Goal: Task Accomplishment & Management: Manage account settings

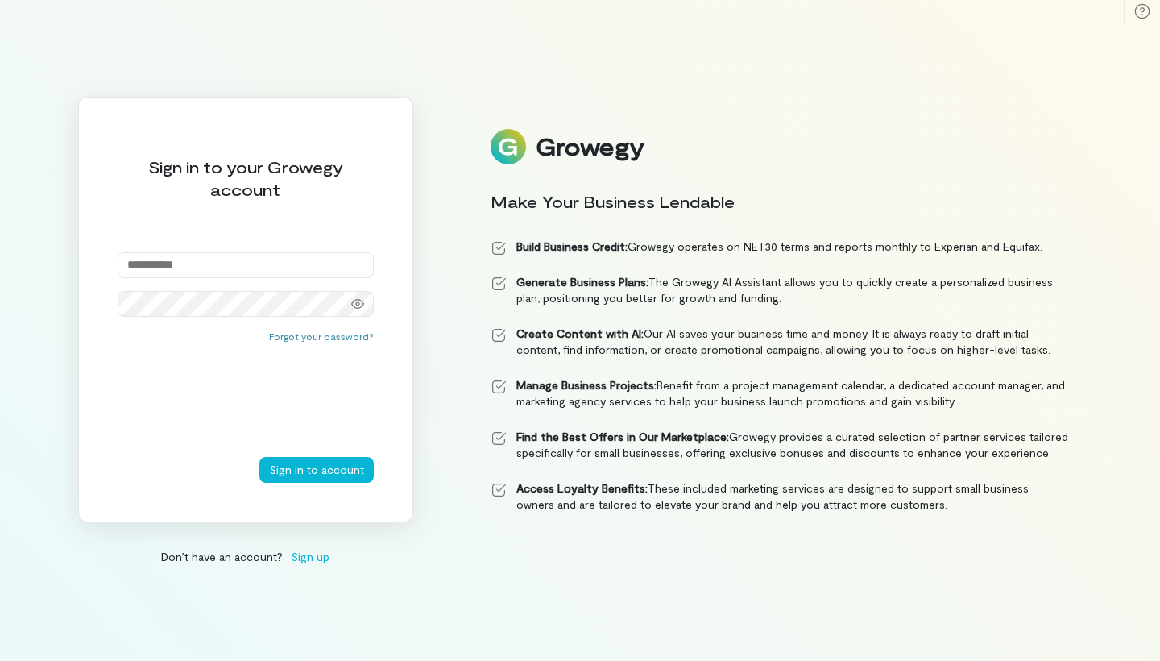
type input "**********"
click at [318, 469] on button "Sign in to account" at bounding box center [316, 470] width 114 height 26
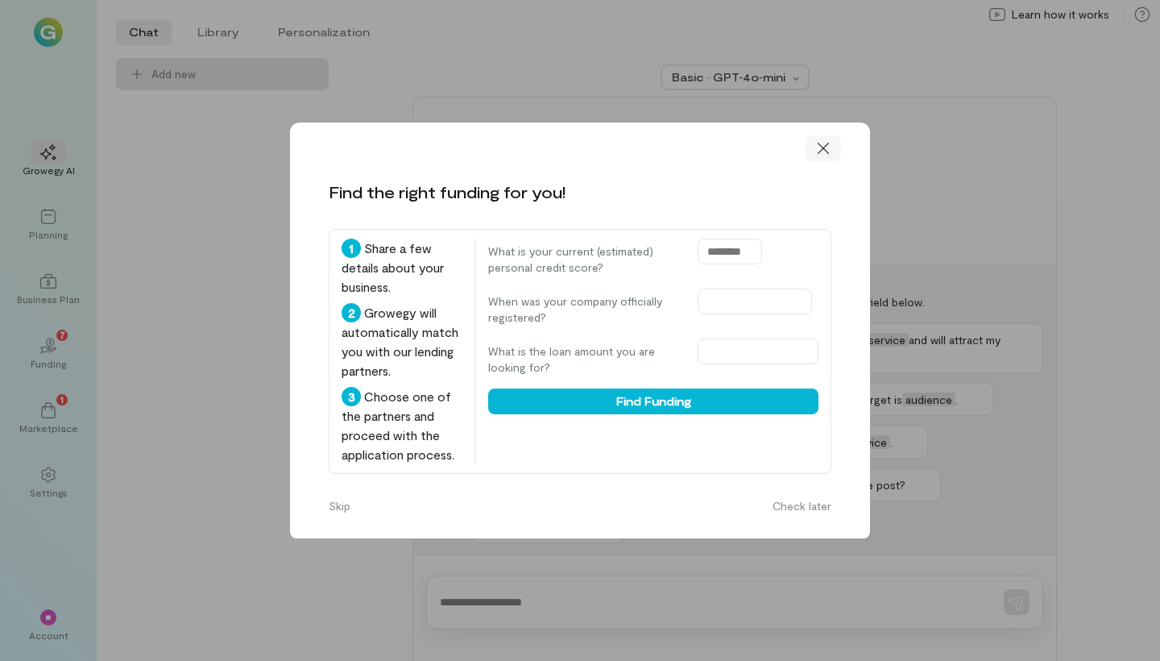
click at [822, 140] on icon at bounding box center [824, 148] width 16 height 16
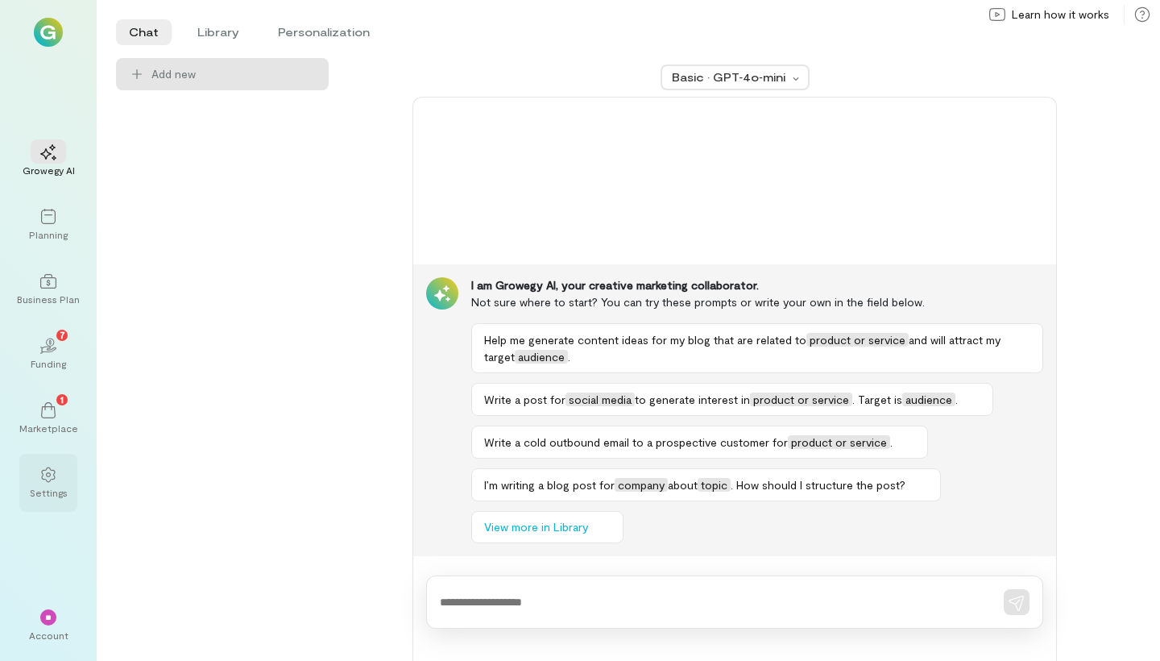
click at [61, 482] on div at bounding box center [48, 474] width 35 height 24
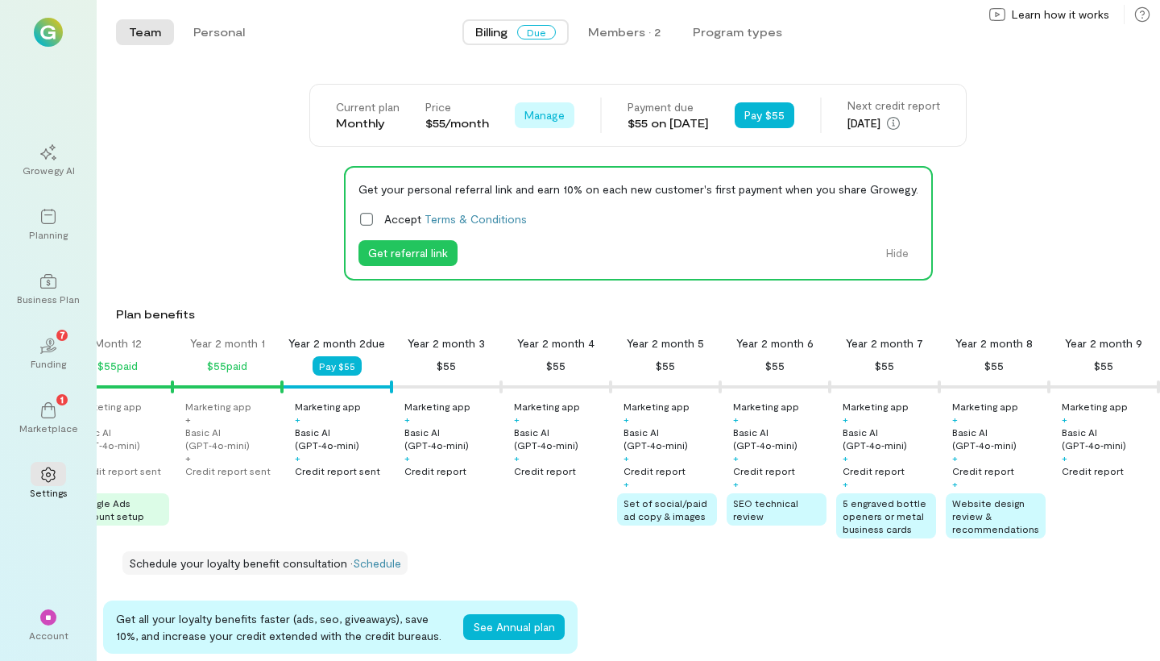
click at [533, 112] on span "Manage" at bounding box center [545, 115] width 40 height 16
click at [560, 184] on span "Cancel plan" at bounding box center [592, 182] width 82 height 16
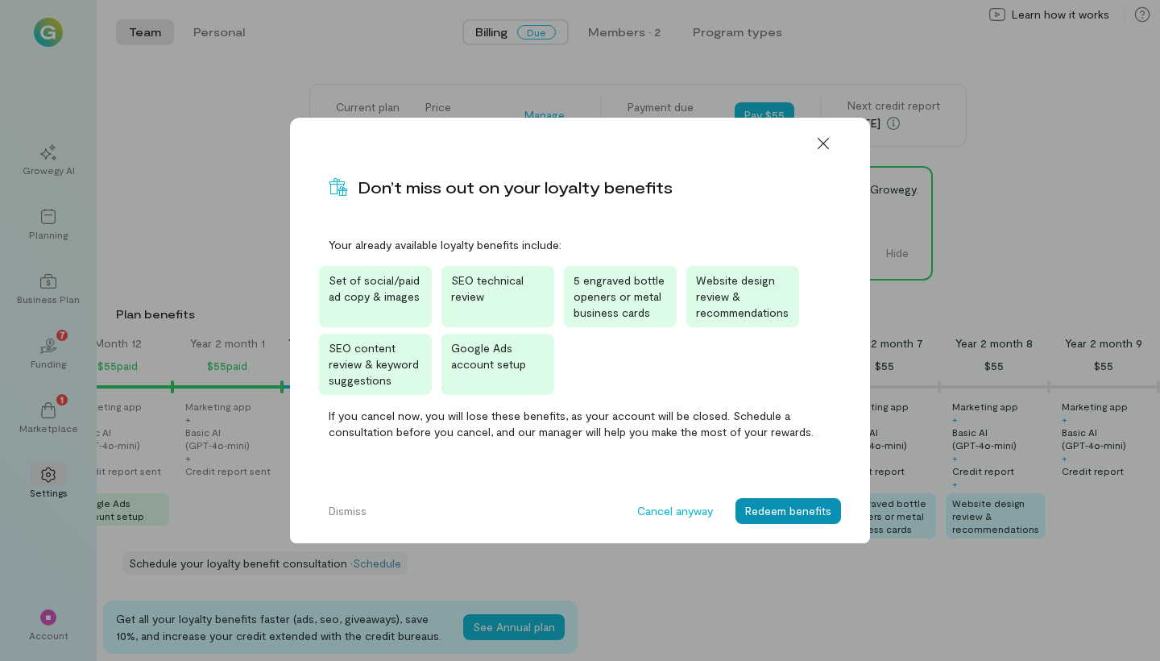
click at [822, 504] on button "Redeem benefits" at bounding box center [789, 511] width 106 height 26
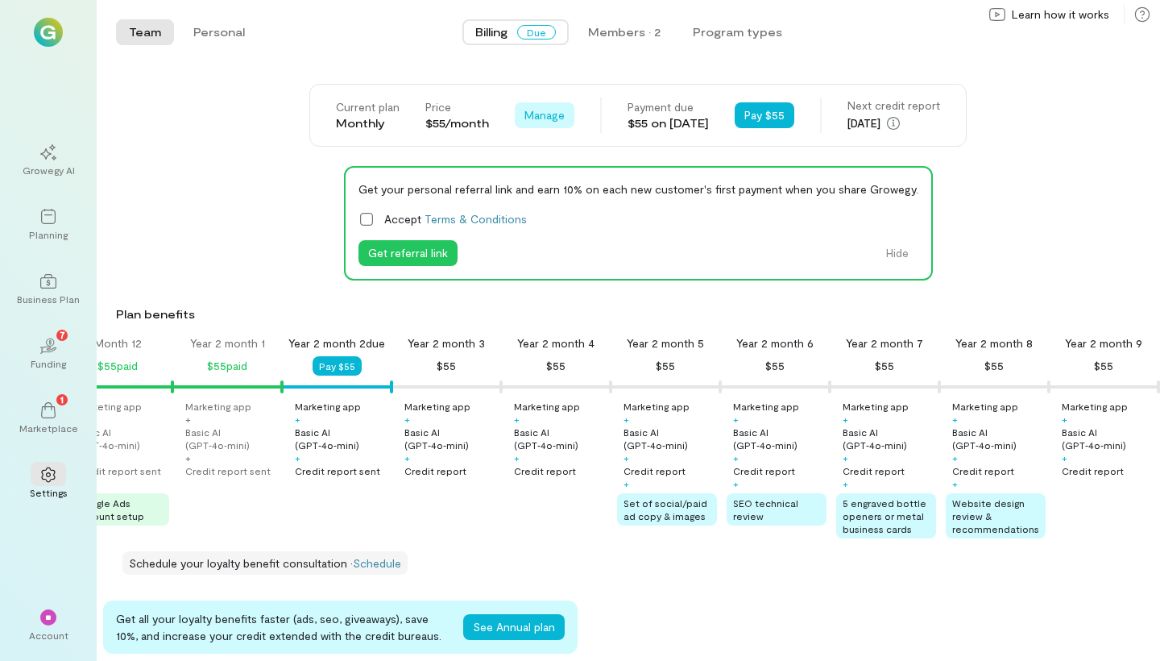
click at [546, 110] on span "Manage" at bounding box center [545, 115] width 40 height 16
click at [519, 183] on link "Cancel plan" at bounding box center [581, 182] width 124 height 32
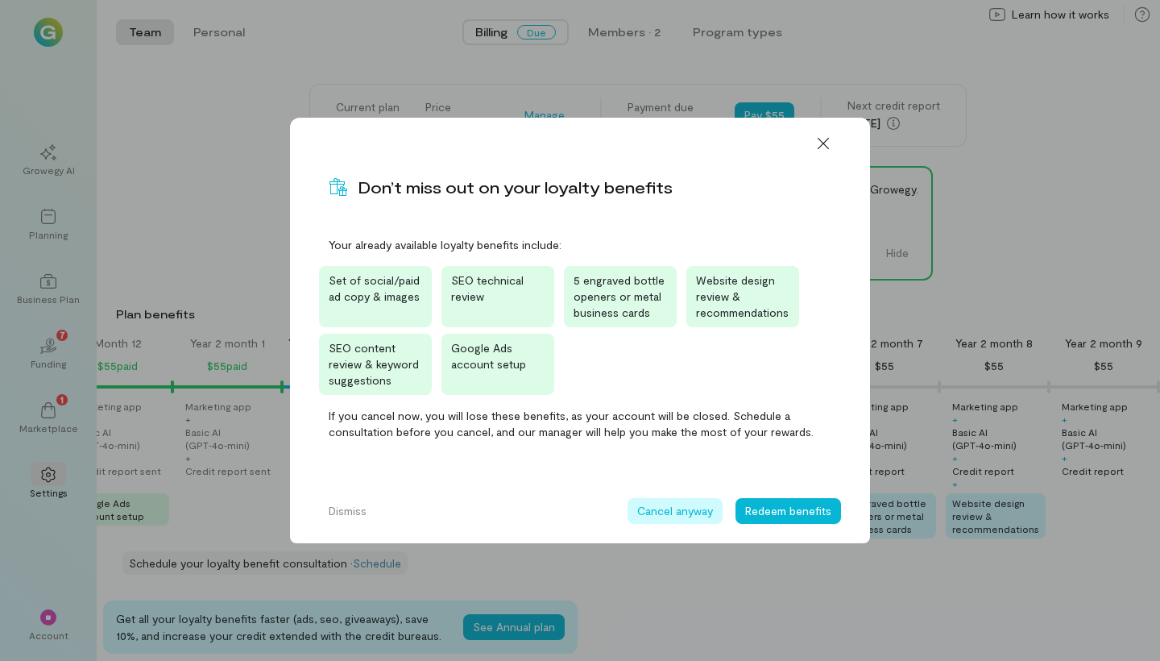
click at [685, 509] on button "Cancel anyway" at bounding box center [675, 511] width 95 height 26
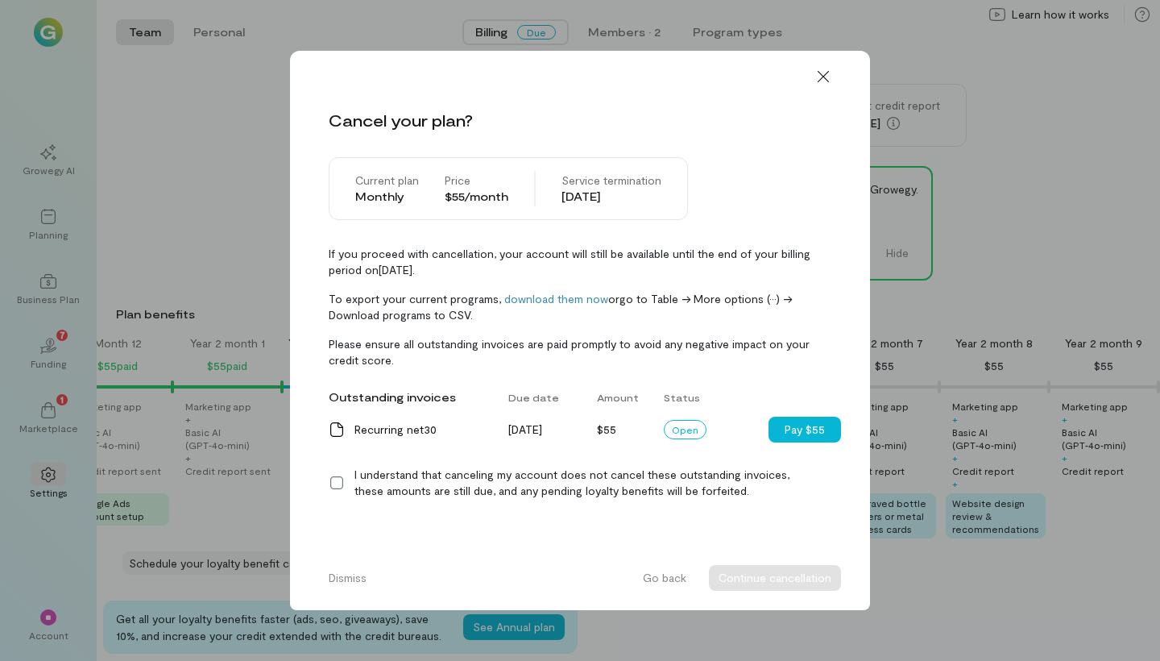
click at [336, 483] on icon at bounding box center [337, 483] width 16 height 16
click at [766, 577] on button "Continue cancellation" at bounding box center [775, 578] width 132 height 26
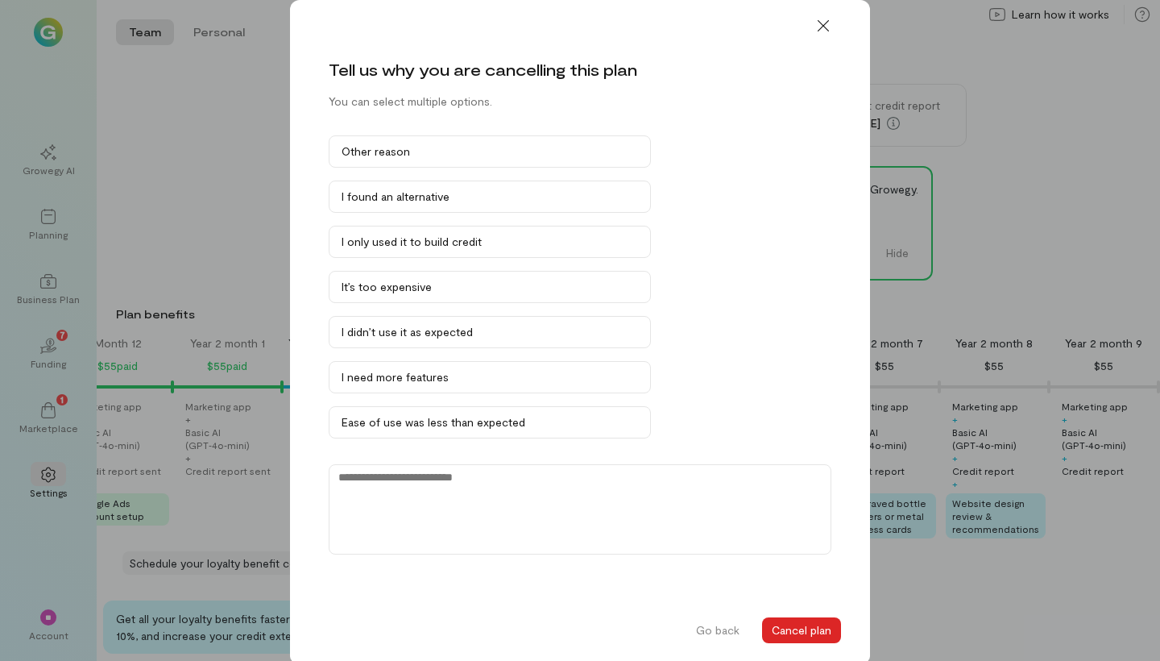
click at [815, 632] on button "Cancel plan" at bounding box center [801, 630] width 79 height 26
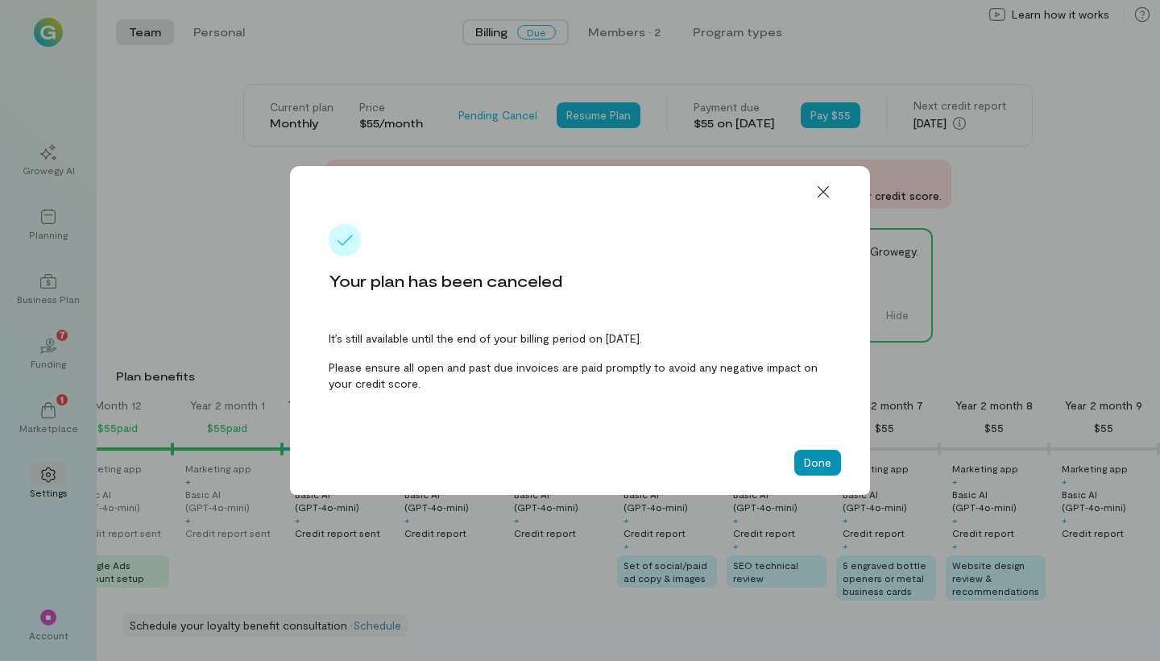
click at [806, 459] on button "Done" at bounding box center [818, 463] width 47 height 26
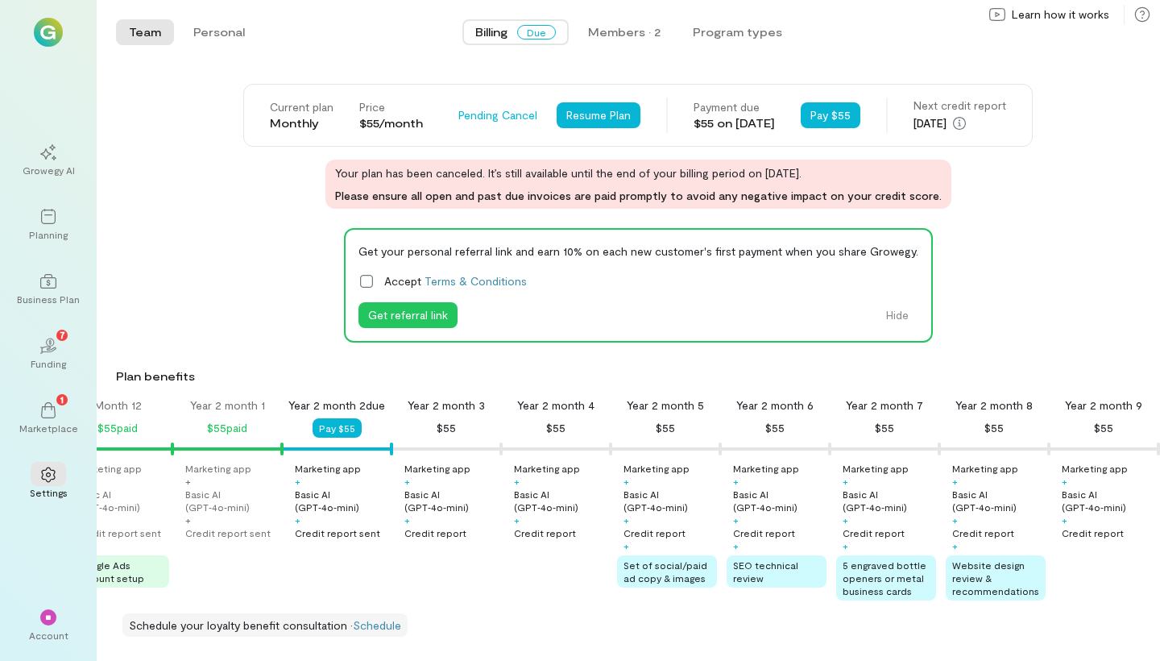
click at [370, 282] on icon at bounding box center [367, 281] width 16 height 16
click at [392, 309] on button "Get referral link" at bounding box center [408, 315] width 99 height 26
